Goal: Task Accomplishment & Management: Use online tool/utility

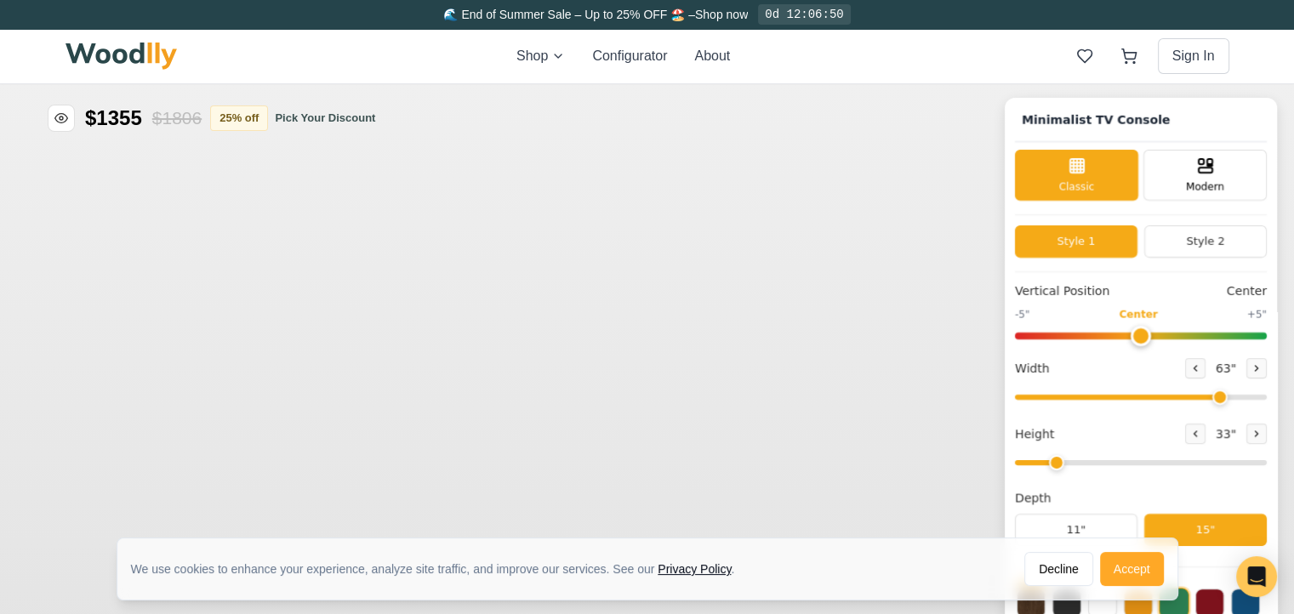
type input "63"
type input "2"
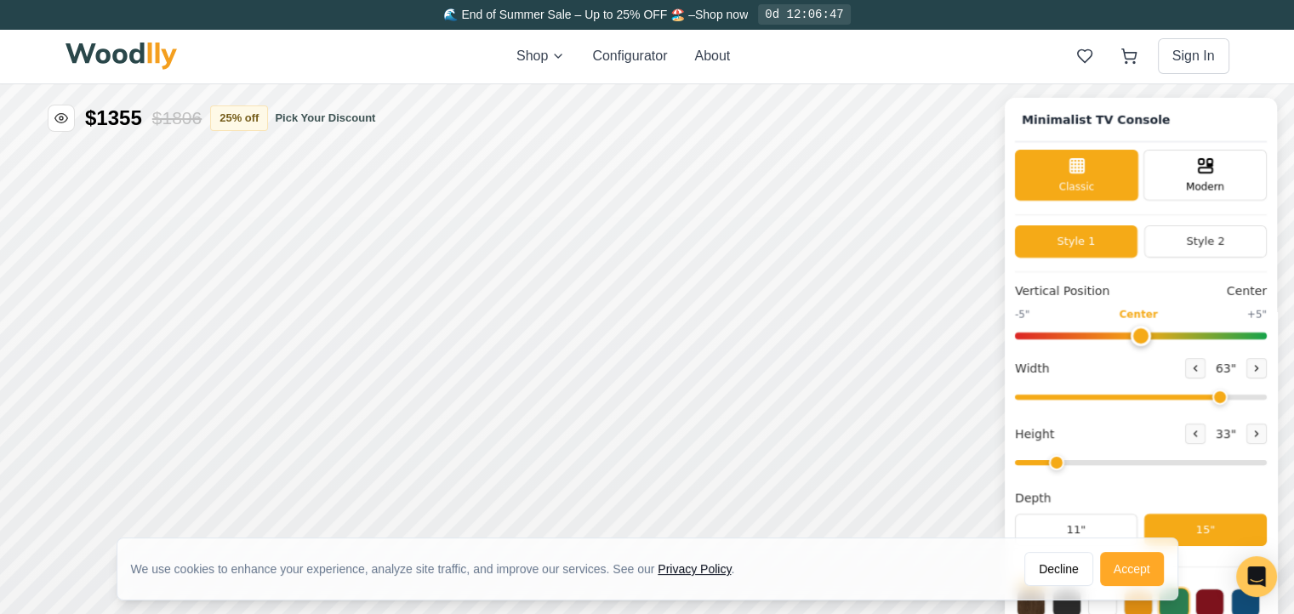
click at [1134, 576] on button "Accept" at bounding box center [1132, 569] width 64 height 34
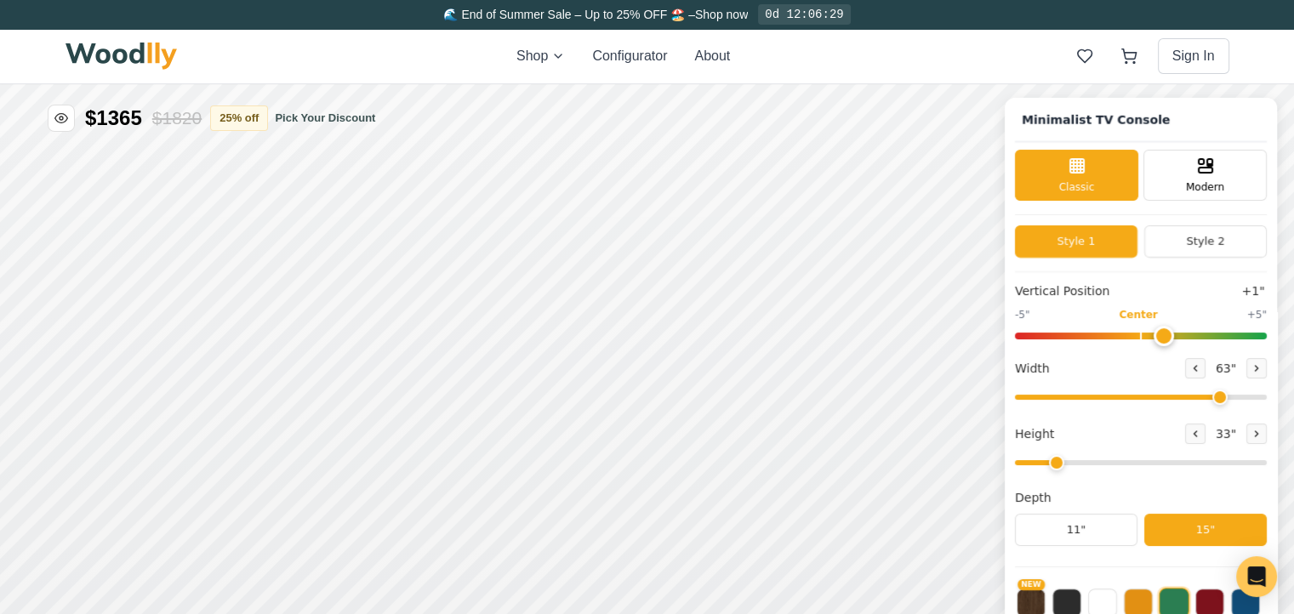
type input "0"
drag, startPoint x: 1717, startPoint y: -36, endPoint x: 1717, endPoint y: -21, distance: 14.5
type input "64"
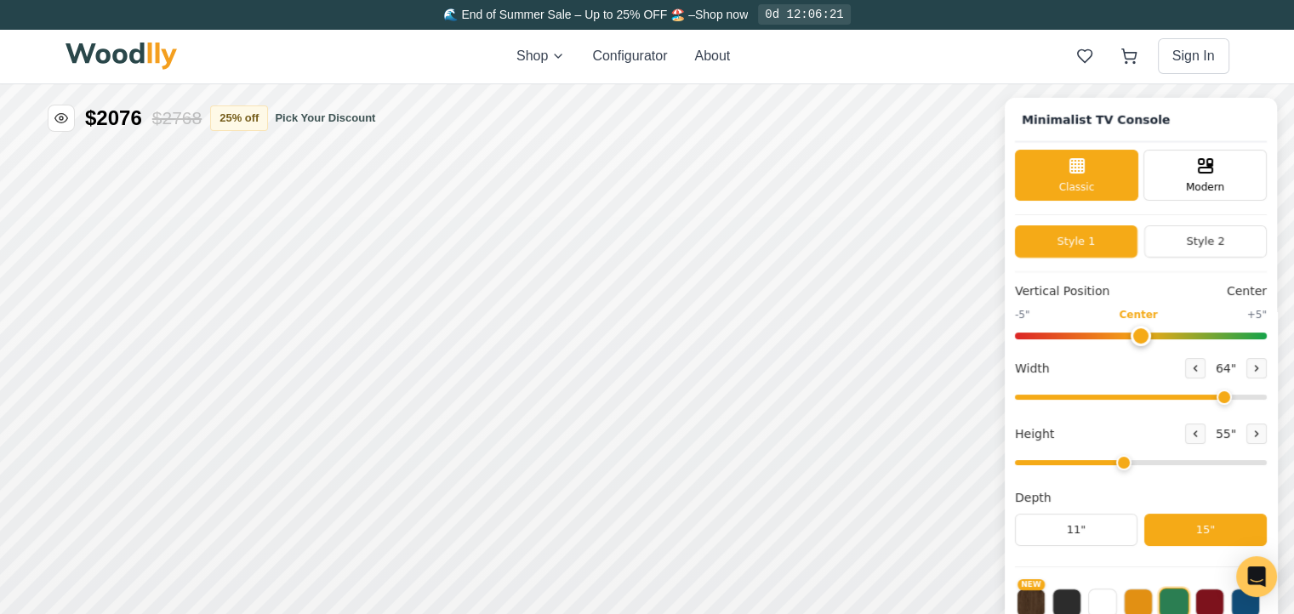
drag, startPoint x: 1635, startPoint y: 93, endPoint x: 1704, endPoint y: 88, distance: 68.3
type input "4"
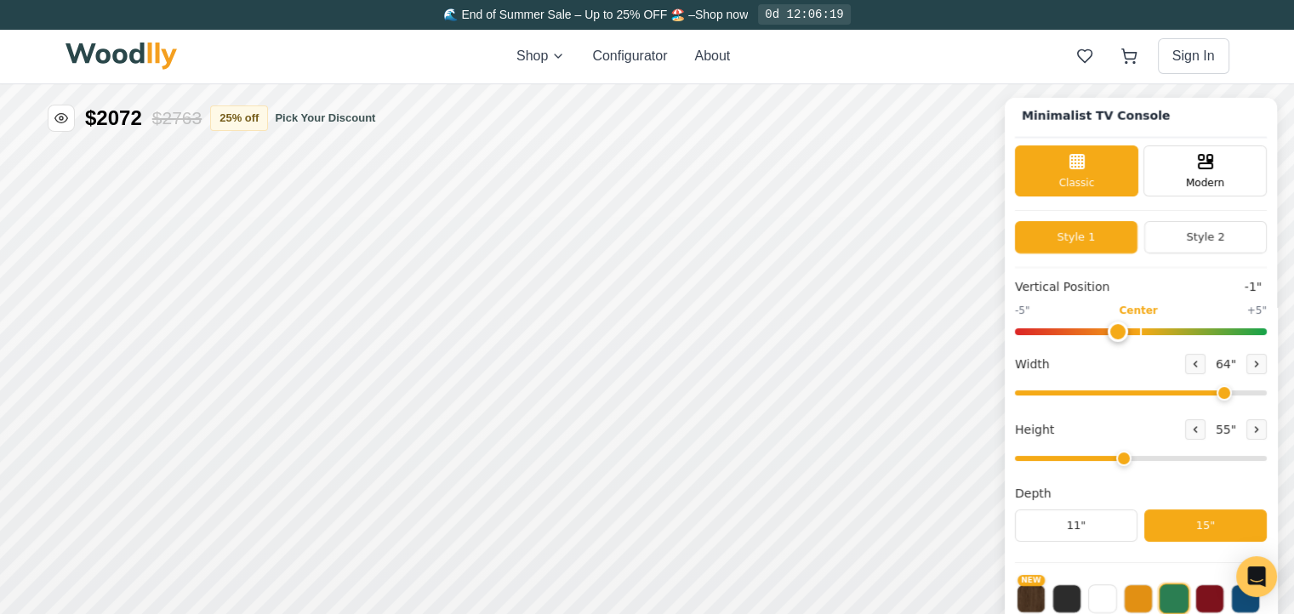
drag, startPoint x: 1350, startPoint y: 97, endPoint x: 1339, endPoint y: 100, distance: 12.2
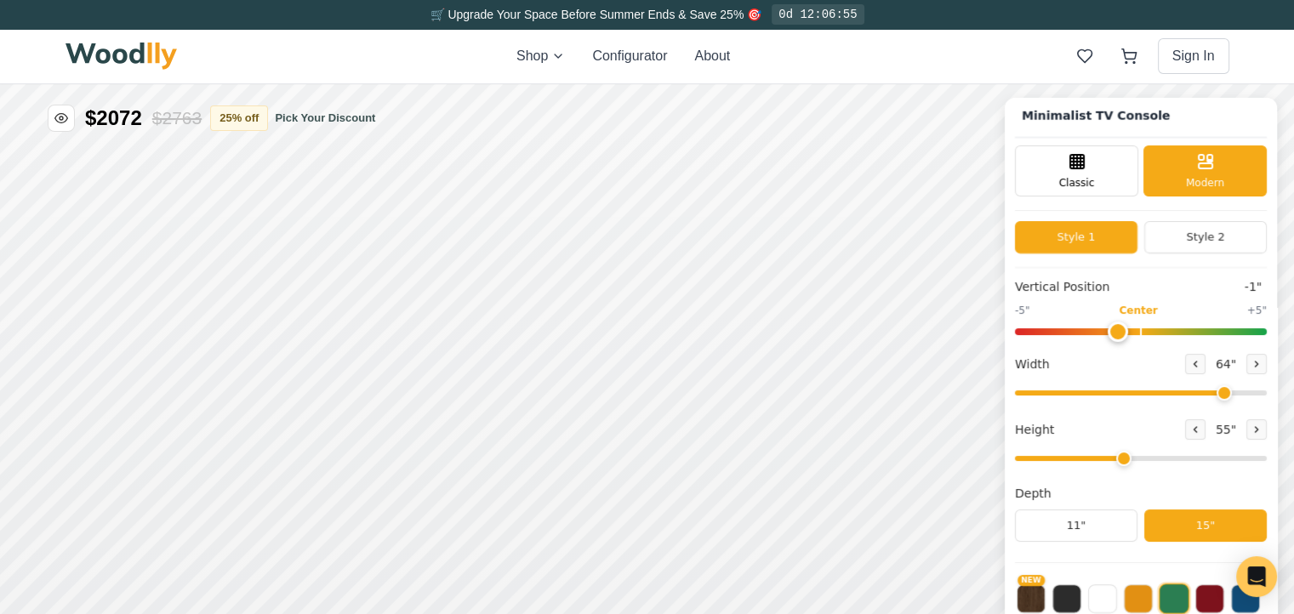
click at [1279, 146] on input "range" at bounding box center [1287, 149] width 252 height 7
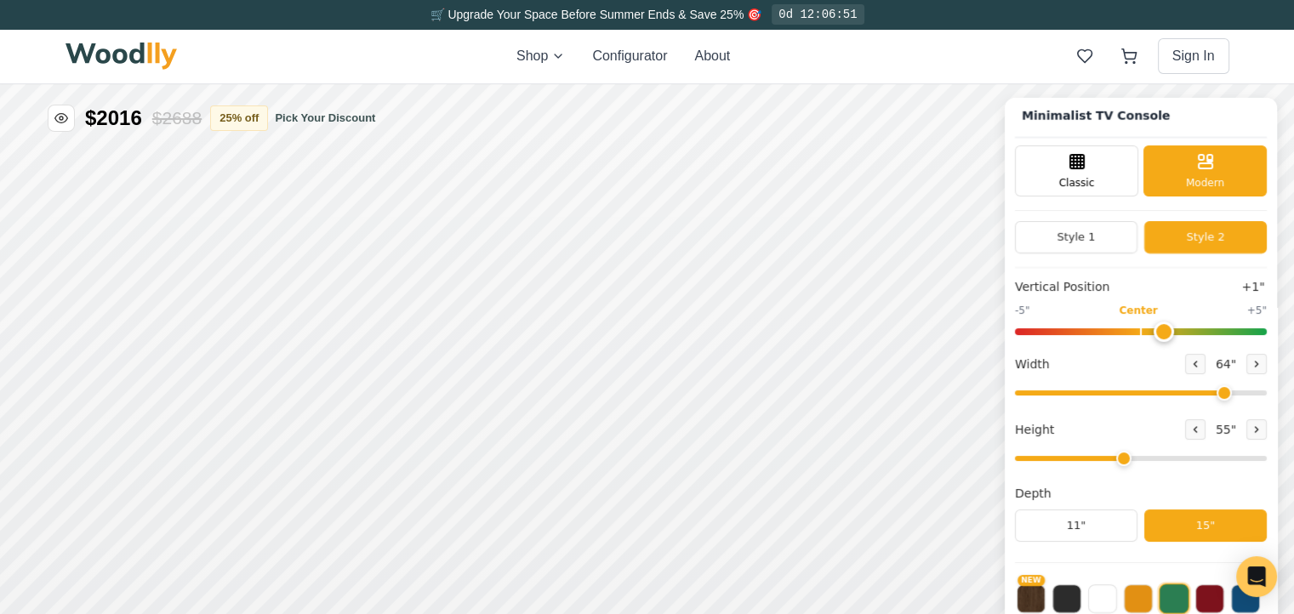
drag, startPoint x: 2268, startPoint y: 139, endPoint x: 2314, endPoint y: 143, distance: 46.1
drag, startPoint x: 2498, startPoint y: 993, endPoint x: 2490, endPoint y: 1000, distance: 10.9
type input "0"
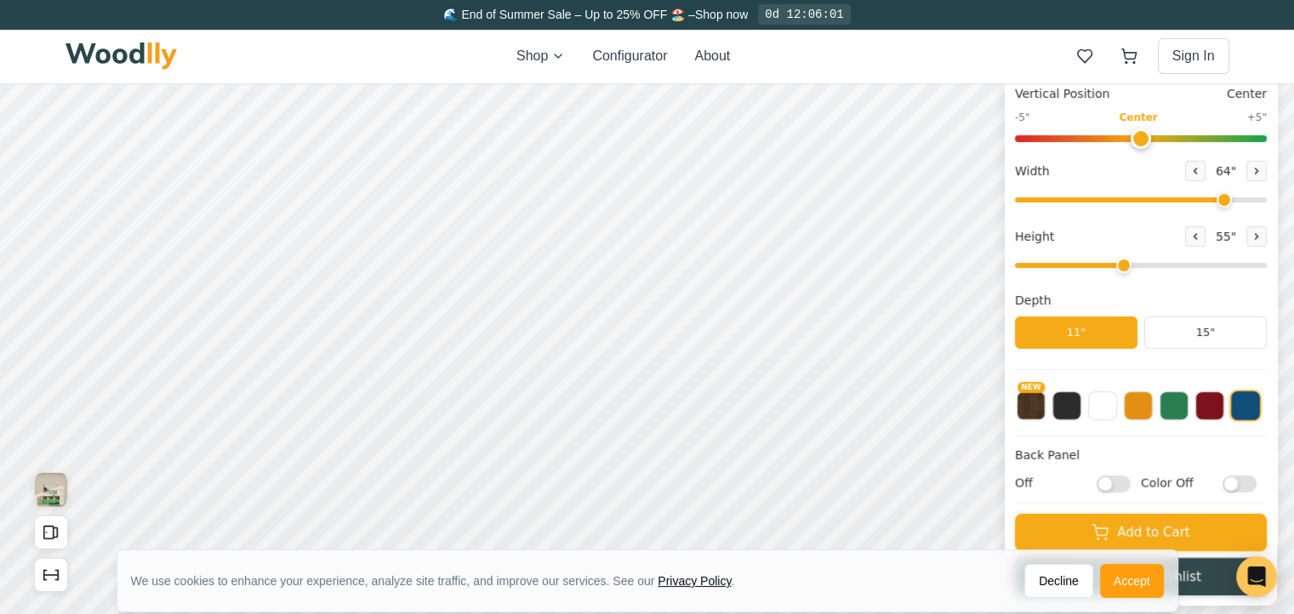
scroll to position [170, 0]
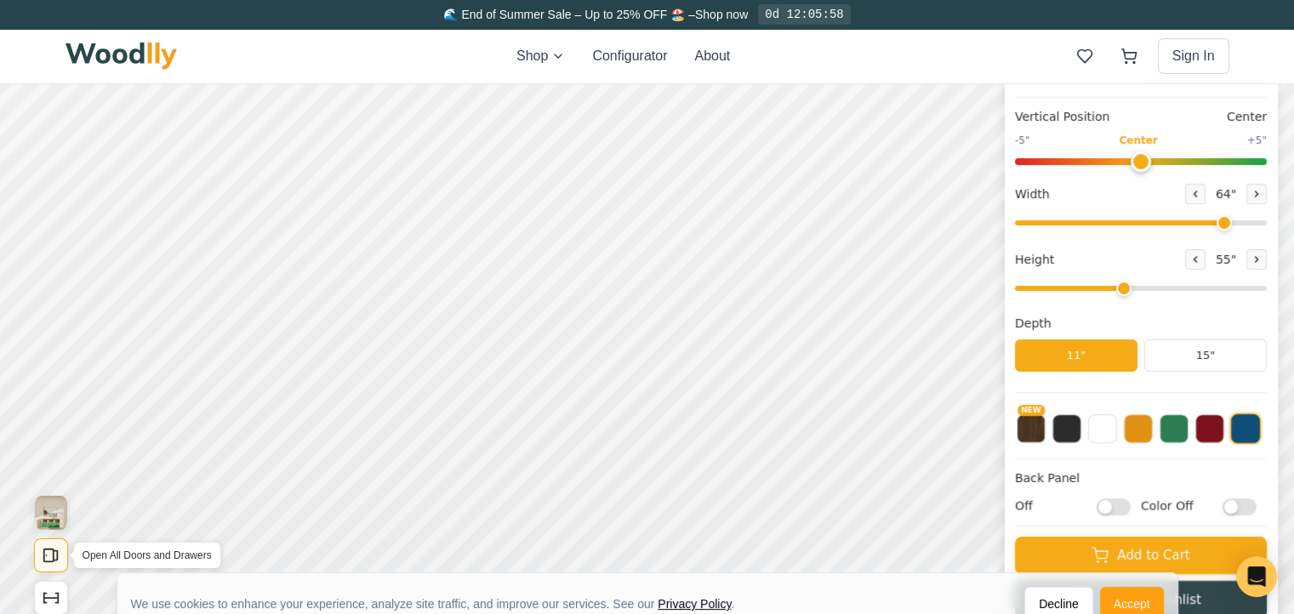
click at [922, 208] on rect "Open All Doors and Drawers" at bounding box center [920, 214] width 9 height 13
click at [1191, 358] on icon "Open All Doors and Drawers" at bounding box center [1192, 366] width 19 height 19
click at [320, 272] on icon "Open All Doors and Drawers" at bounding box center [320, 281] width 19 height 19
click at [769, 172] on button "Close All Doors and Drawers" at bounding box center [771, 183] width 34 height 34
click at [455, 178] on img "View Gallery" at bounding box center [463, 175] width 32 height 34
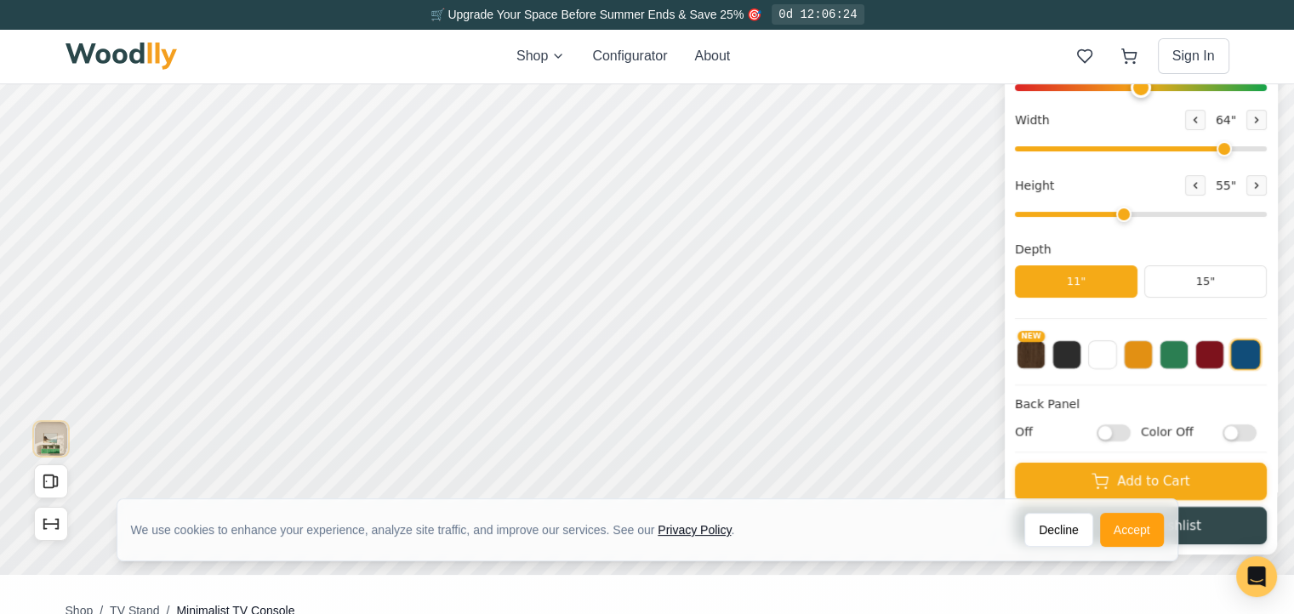
scroll to position [0, 0]
